Goal: Transaction & Acquisition: Purchase product/service

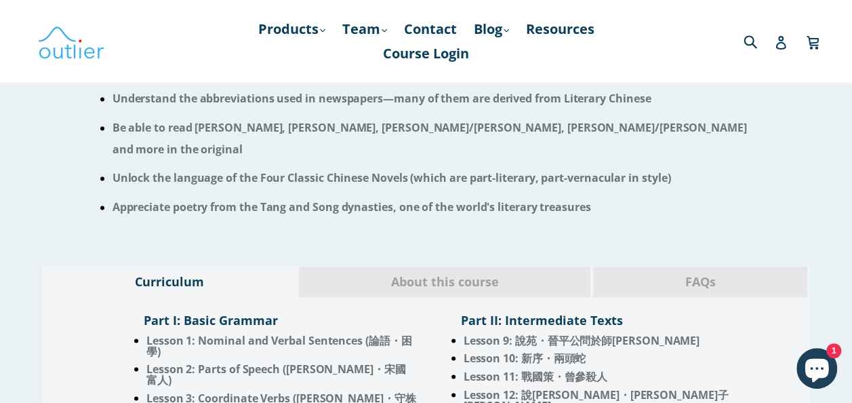
scroll to position [1002, 0]
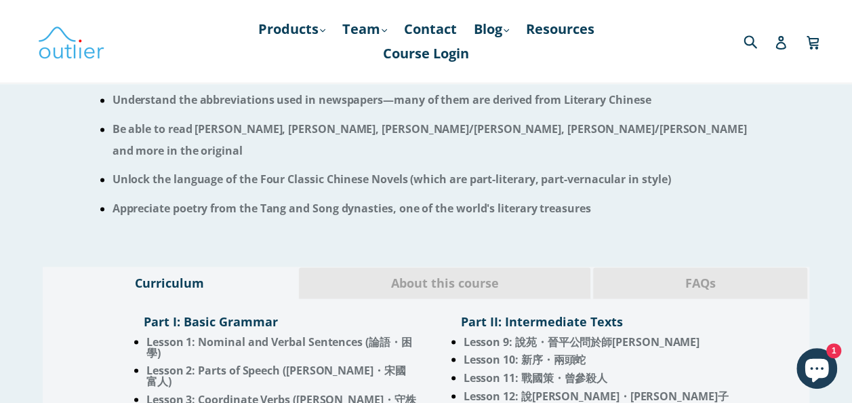
click at [709, 274] on span "FAQs" at bounding box center [700, 283] width 194 height 18
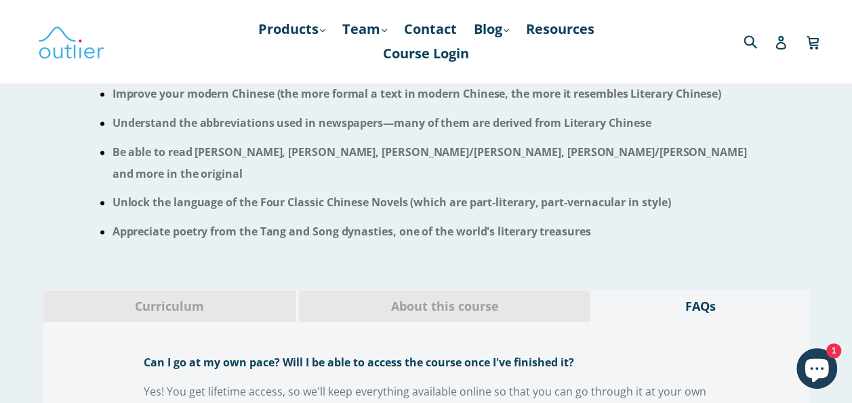
scroll to position [840, 0]
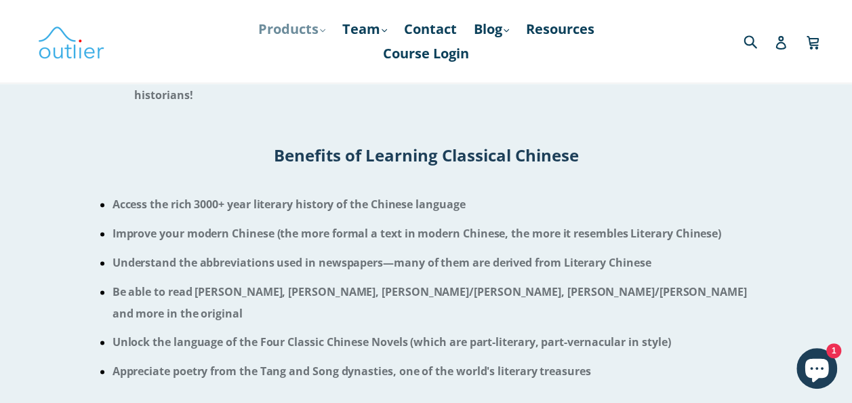
click at [308, 28] on link "Products .cls-1{fill:#231f20} expand" at bounding box center [291, 29] width 81 height 24
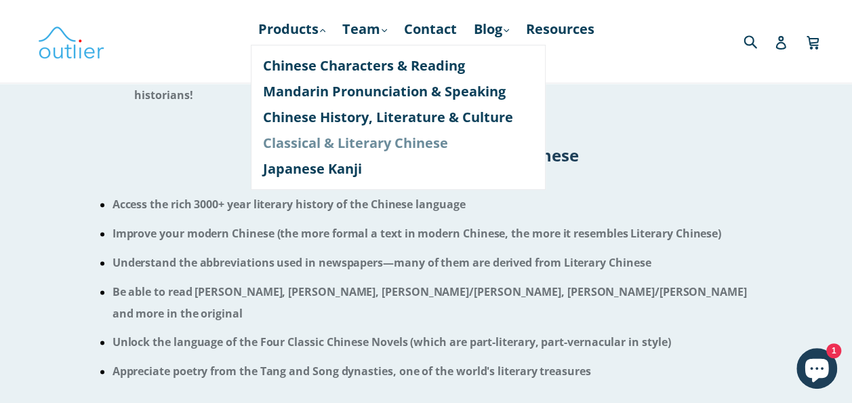
click at [333, 144] on link "Classical & Literary Chinese" at bounding box center [398, 143] width 270 height 26
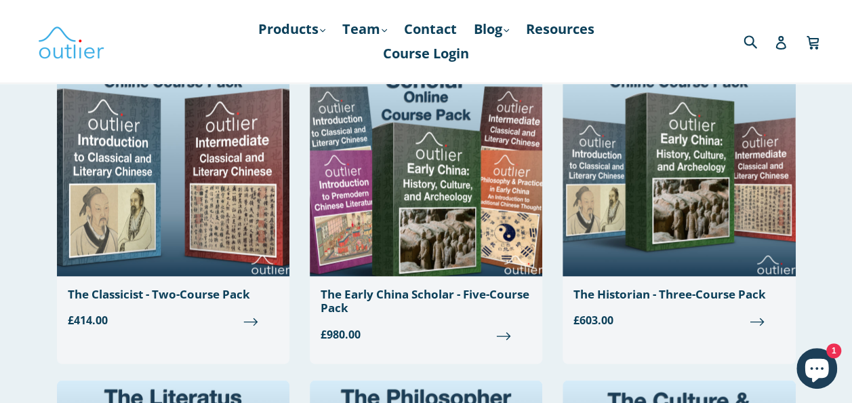
scroll to position [1199, 0]
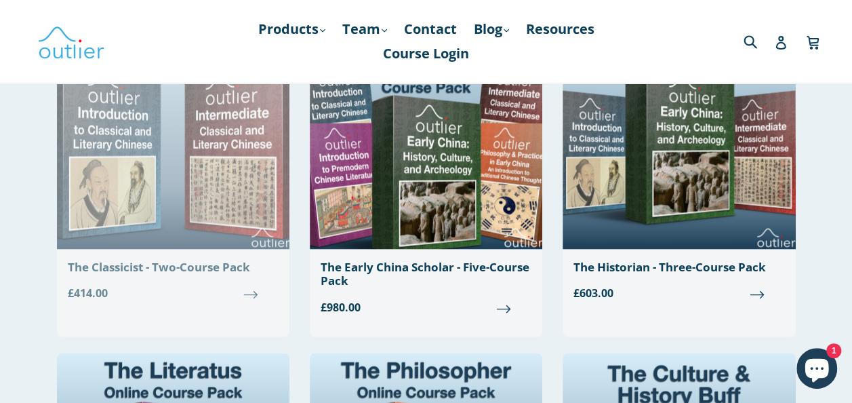
click at [234, 275] on link "The Classicist - Two-Course Pack Regular price £414.00" at bounding box center [173, 163] width 232 height 296
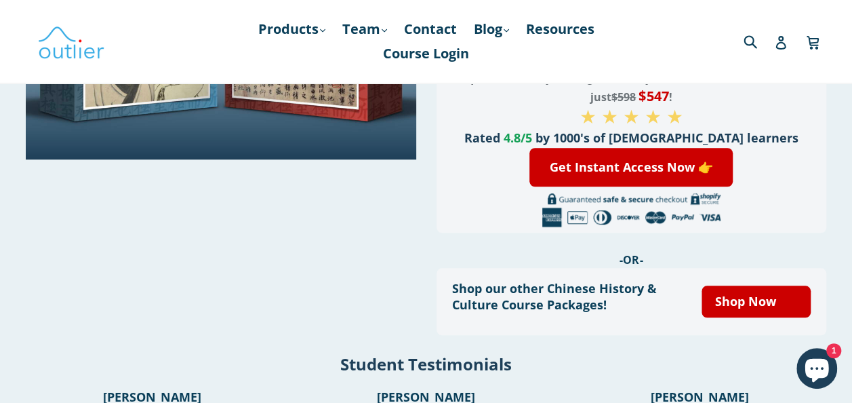
scroll to position [495, 0]
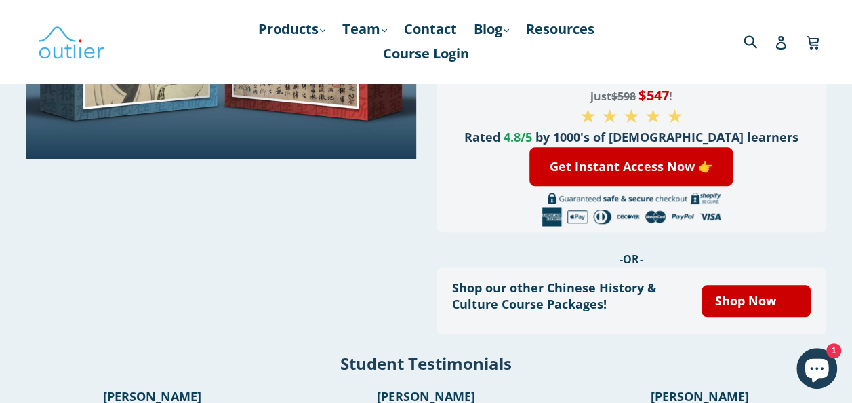
click at [621, 144] on form "Get Instant Access Now 👉" at bounding box center [631, 166] width 358 height 52
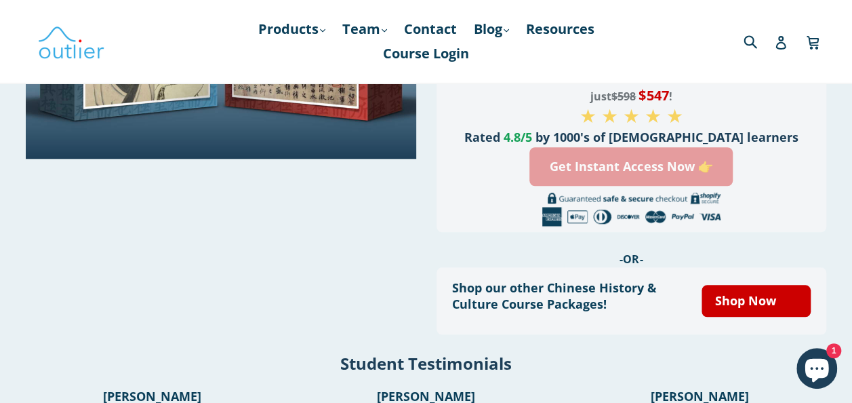
click at [630, 175] on link "Get Instant Access Now 👉" at bounding box center [630, 166] width 203 height 39
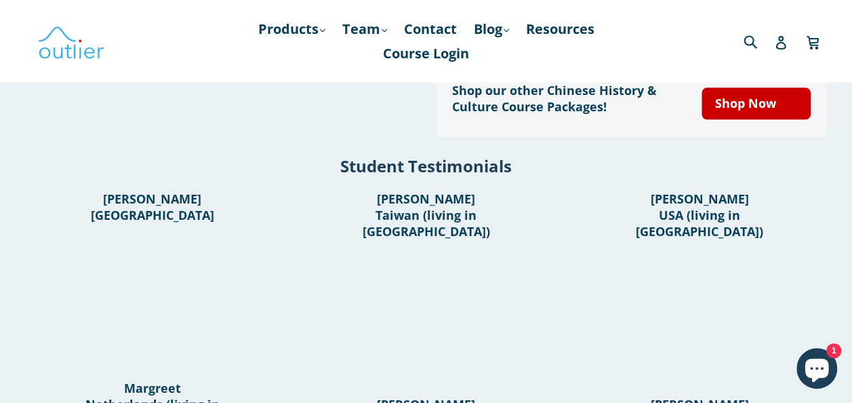
scroll to position [693, 0]
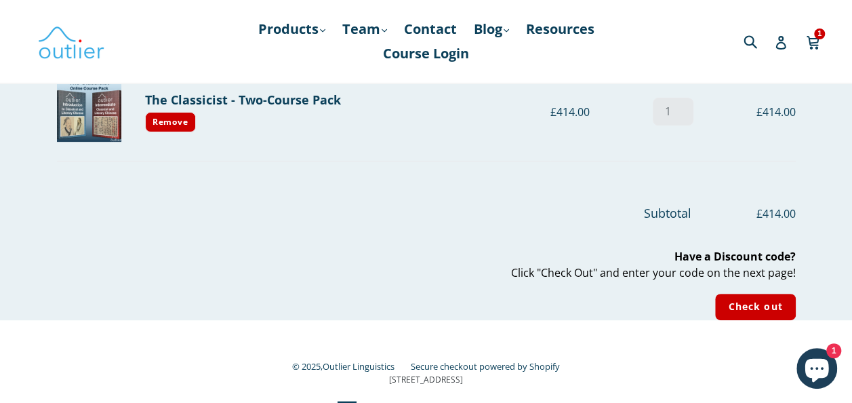
scroll to position [164, 0]
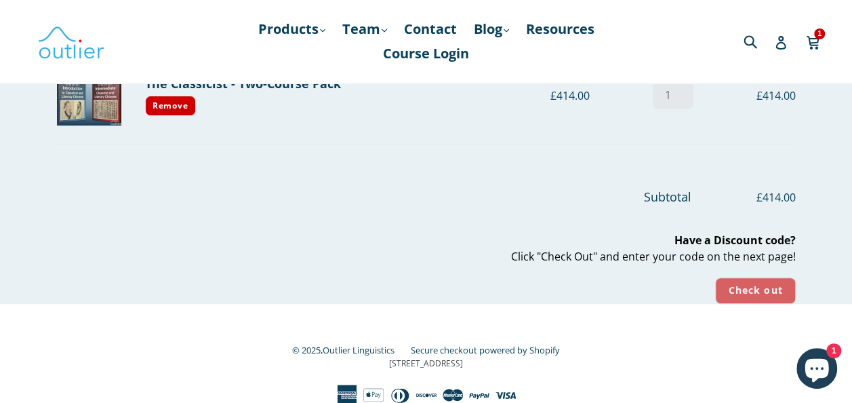
click at [729, 286] on input "Check out" at bounding box center [755, 290] width 80 height 26
